Goal: Obtain resource: Download file/media

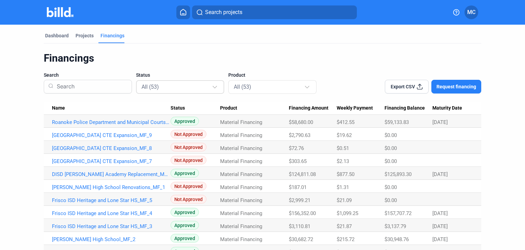
click at [179, 91] on div "All (53)" at bounding box center [181, 86] width 78 height 13
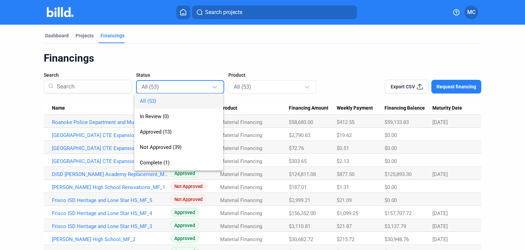
click at [279, 74] on div at bounding box center [262, 125] width 525 height 250
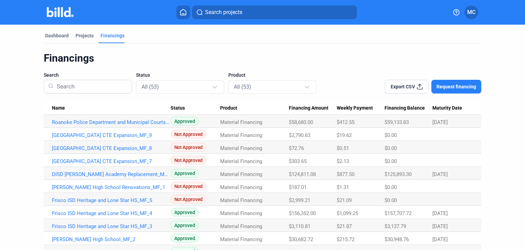
scroll to position [34, 0]
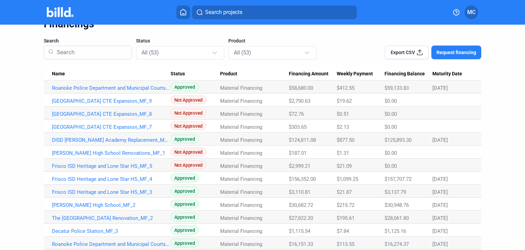
click at [167, 79] on th "Name" at bounding box center [107, 73] width 127 height 13
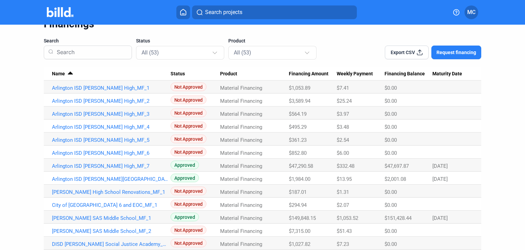
click at [171, 77] on th "Status" at bounding box center [196, 73] width 50 height 13
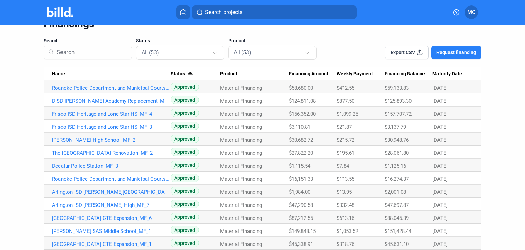
click at [165, 75] on div "Name" at bounding box center [111, 74] width 119 height 6
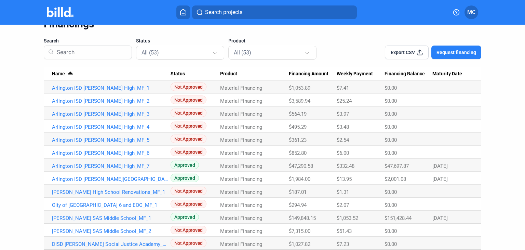
click at [165, 75] on div "Name" at bounding box center [111, 74] width 119 height 6
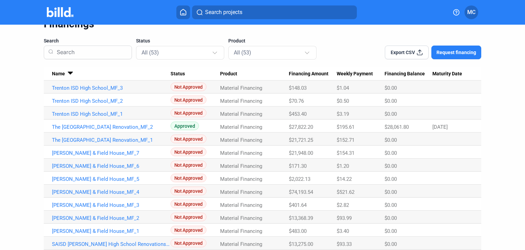
click at [183, 75] on div "Status" at bounding box center [196, 74] width 50 height 6
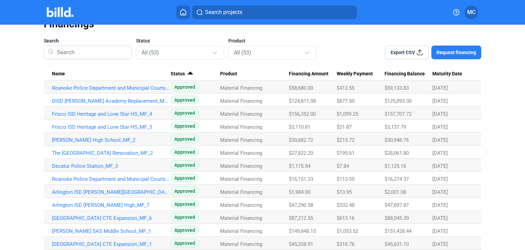
click at [165, 73] on div "Name" at bounding box center [111, 74] width 119 height 6
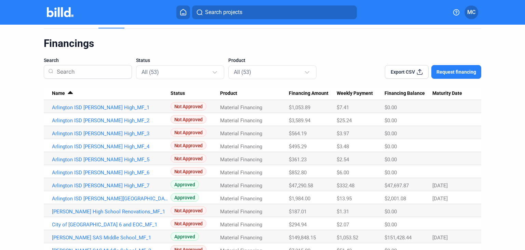
scroll to position [0, 0]
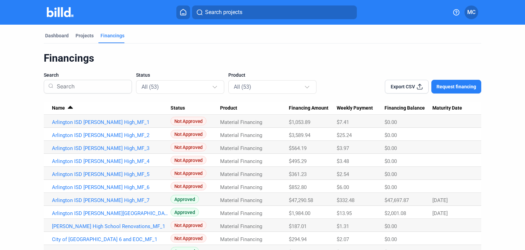
click at [400, 85] on span "Export CSV" at bounding box center [403, 86] width 24 height 7
click at [212, 86] on div at bounding box center [216, 83] width 8 height 11
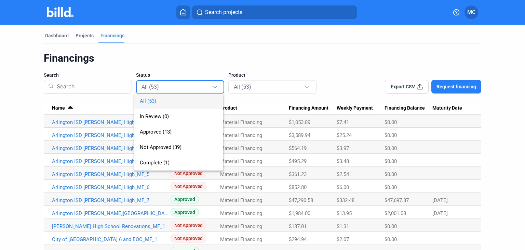
click at [248, 103] on div at bounding box center [262, 125] width 525 height 250
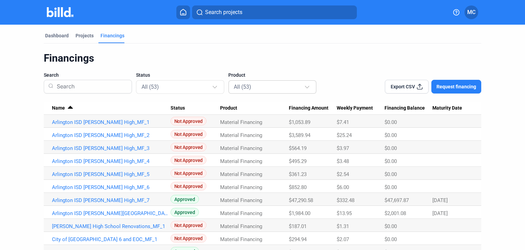
click at [306, 90] on div "All (53)" at bounding box center [273, 86] width 78 height 13
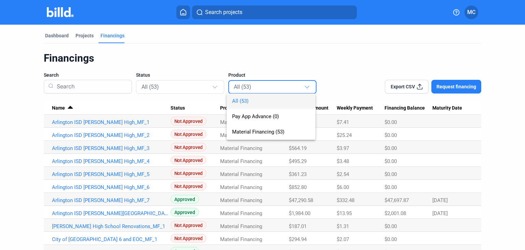
drag, startPoint x: 130, startPoint y: 99, endPoint x: 271, endPoint y: 154, distance: 151.7
click at [130, 99] on div at bounding box center [262, 125] width 525 height 250
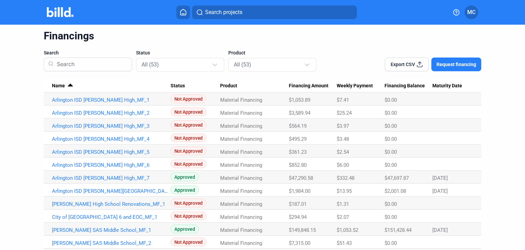
scroll to position [34, 0]
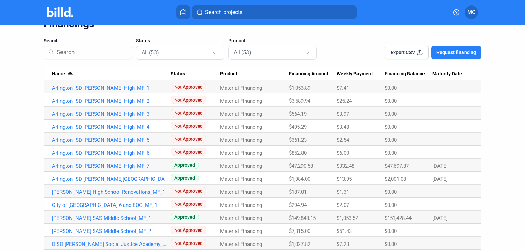
click at [125, 91] on link "Arlington ISD [PERSON_NAME] High_MF_7" at bounding box center [111, 88] width 119 height 6
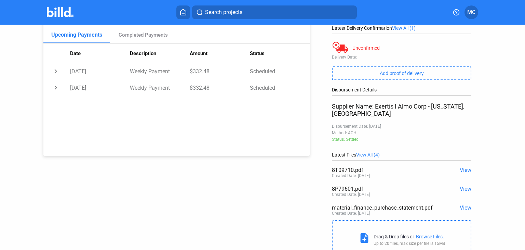
scroll to position [121, 0]
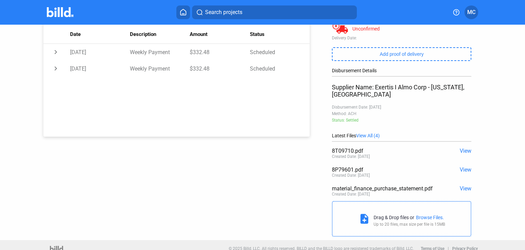
click at [461, 147] on span "View" at bounding box center [466, 150] width 12 height 6
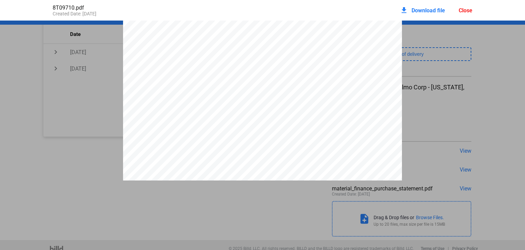
scroll to position [0, 0]
click at [466, 9] on div "Close" at bounding box center [466, 10] width 14 height 6
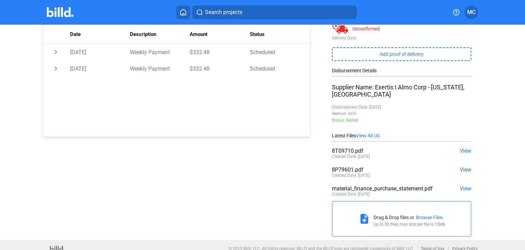
click at [463, 166] on span "View" at bounding box center [466, 169] width 12 height 6
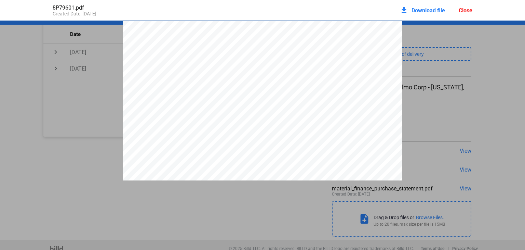
click at [462, 115] on div at bounding box center [262, 201] width 525 height 361
click at [388, 96] on div at bounding box center [262, 201] width 279 height 361
click at [433, 101] on div at bounding box center [262, 164] width 525 height 361
click at [469, 11] on div "Close" at bounding box center [466, 10] width 14 height 6
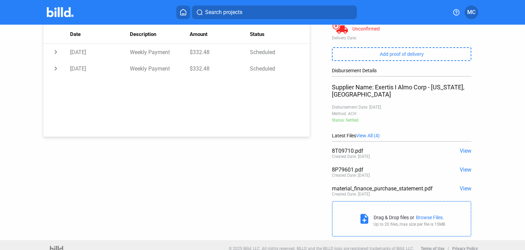
click at [463, 146] on div "8T09710.pdf View Created Date: [DATE]" at bounding box center [401, 153] width 139 height 19
click at [460, 147] on span "View" at bounding box center [466, 150] width 12 height 6
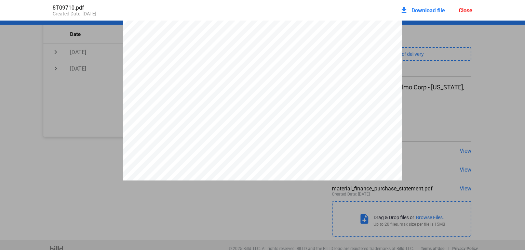
scroll to position [0, 0]
click at [448, 152] on div at bounding box center [262, 201] width 525 height 361
click at [465, 11] on div "Close" at bounding box center [466, 10] width 14 height 6
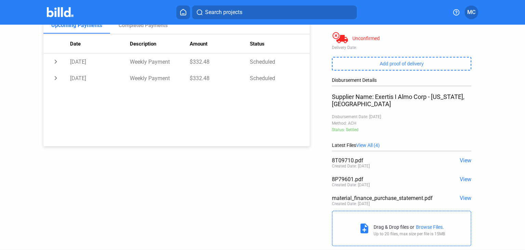
scroll to position [122, 0]
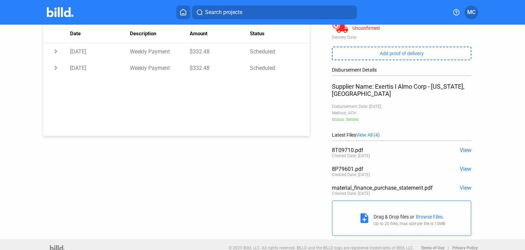
click at [367, 132] on span "View All (4)" at bounding box center [368, 134] width 24 height 5
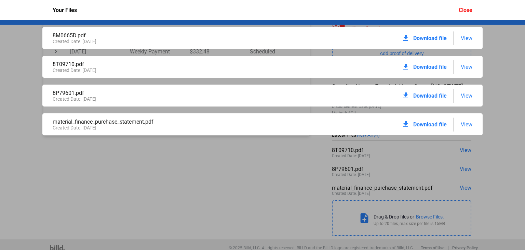
click at [465, 38] on span "View" at bounding box center [467, 38] width 12 height 6
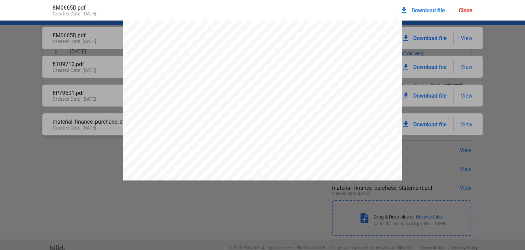
scroll to position [0, 0]
click at [426, 11] on span "Download file" at bounding box center [429, 10] width 34 height 6
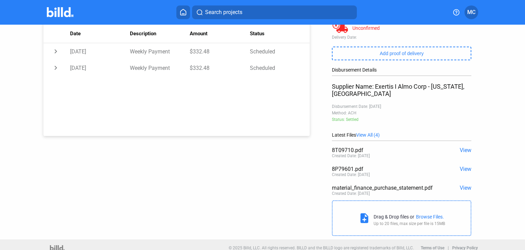
click at [462, 147] on span "View" at bounding box center [466, 150] width 12 height 6
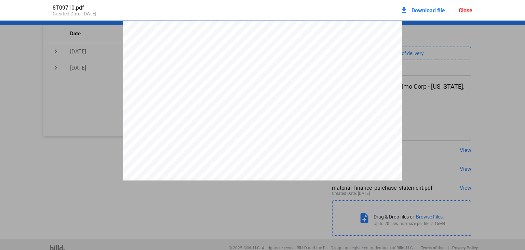
click at [464, 87] on div at bounding box center [262, 201] width 525 height 361
click at [114, 179] on div at bounding box center [262, 201] width 525 height 361
click at [471, 11] on div "Close" at bounding box center [466, 10] width 14 height 6
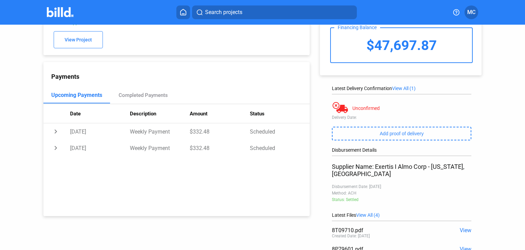
scroll to position [53, 0]
